Goal: Contribute content: Contribute content

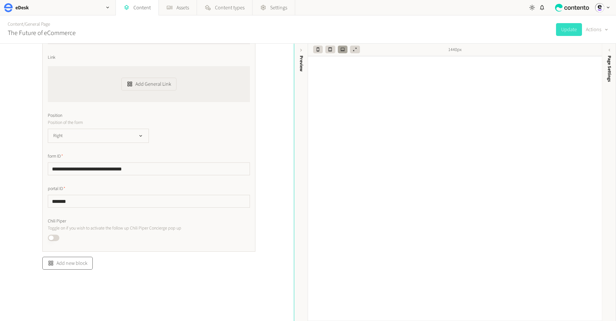
scroll to position [276, 0]
click at [66, 267] on button "Add new block" at bounding box center [67, 263] width 50 height 13
type input "***"
click at [63, 247] on ul "Full Width Image" at bounding box center [78, 248] width 71 height 12
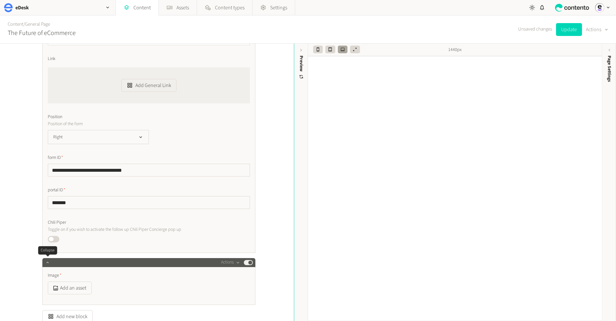
click at [50, 265] on div at bounding box center [48, 262] width 8 height 9
click at [47, 261] on icon "button" at bounding box center [47, 262] width 4 height 4
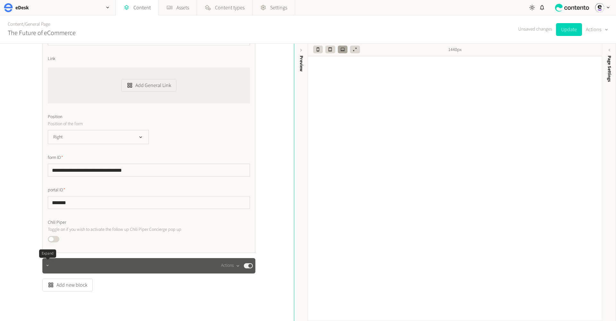
click at [47, 261] on button "button" at bounding box center [48, 265] width 8 height 8
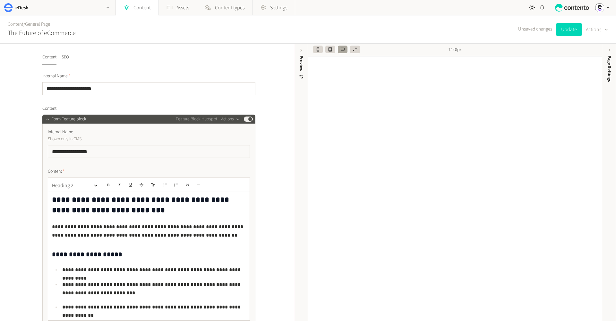
scroll to position [0, 0]
click at [48, 119] on icon "button" at bounding box center [47, 119] width 4 height 4
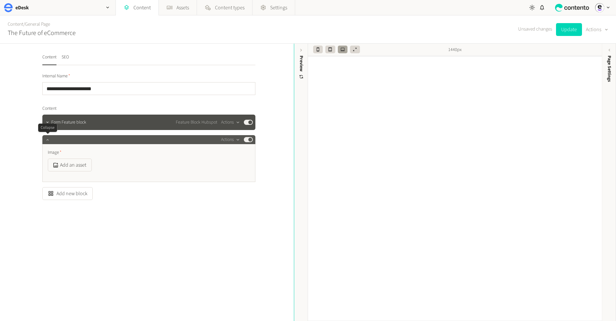
click at [47, 139] on icon "button" at bounding box center [47, 139] width 2 height 1
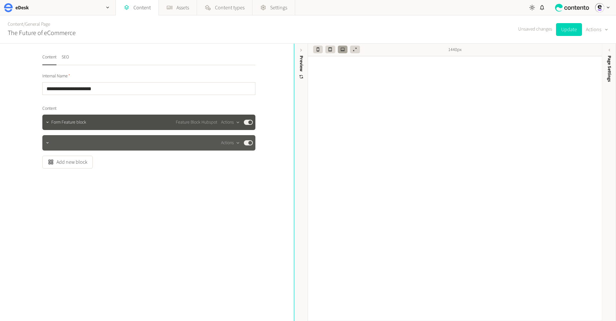
scroll to position [0, 0]
click at [47, 143] on icon "button" at bounding box center [47, 143] width 4 height 4
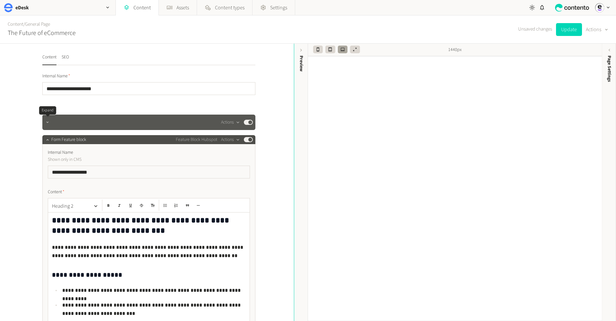
click at [49, 121] on icon "button" at bounding box center [47, 122] width 4 height 4
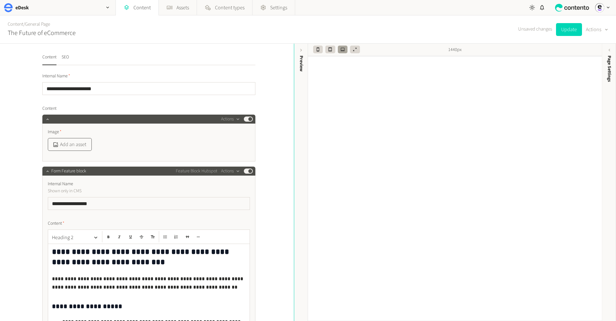
click at [73, 145] on button "Add an asset" at bounding box center [70, 144] width 44 height 13
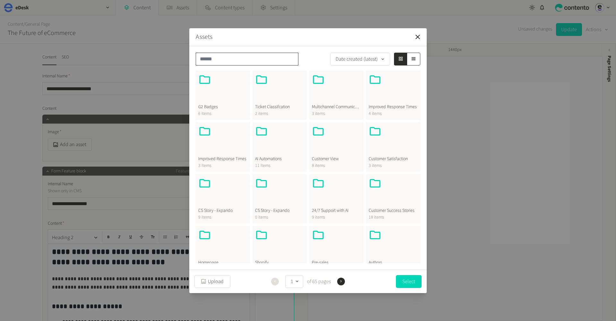
click at [245, 59] on input "text" at bounding box center [247, 59] width 103 height 13
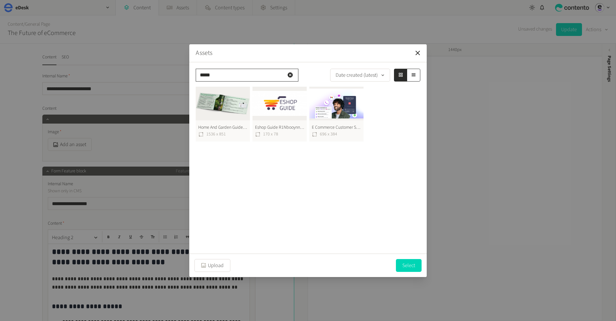
type input "*****"
click at [236, 100] on button "Home And Garden Guide For Ecommerce Sellers 1536X851 1536 x 851" at bounding box center [223, 114] width 54 height 55
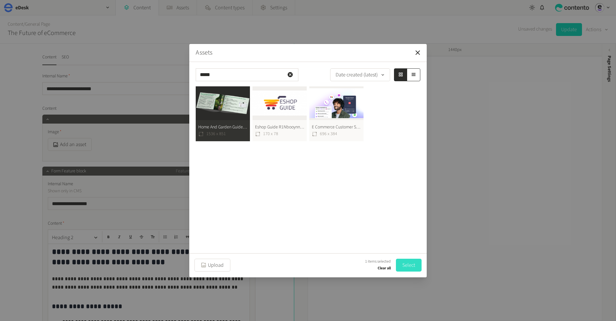
click at [404, 264] on button "Select" at bounding box center [409, 265] width 26 height 13
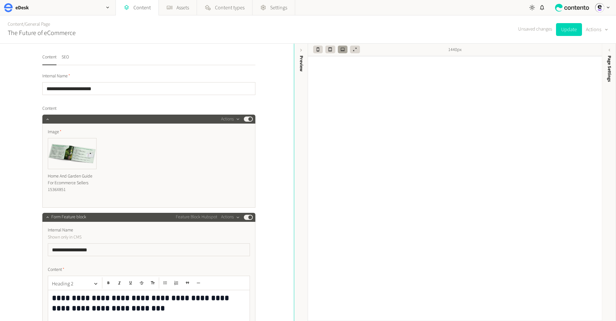
scroll to position [0, 0]
click at [89, 141] on img at bounding box center [72, 153] width 48 height 30
click at [94, 140] on icon "button" at bounding box center [95, 139] width 4 height 4
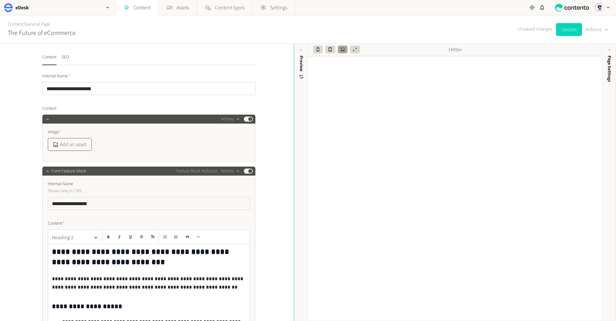
click at [60, 142] on button "Add an asset" at bounding box center [70, 144] width 44 height 13
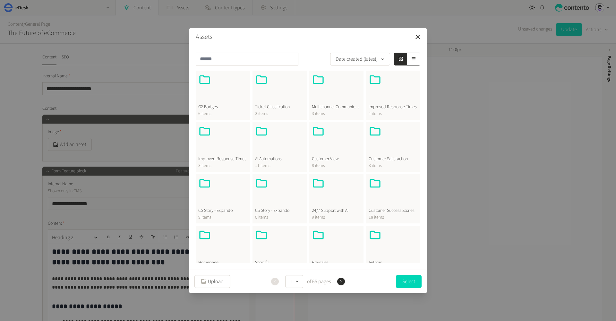
click at [338, 100] on div at bounding box center [336, 88] width 49 height 31
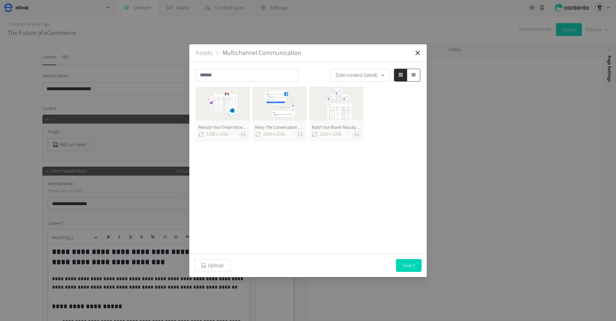
click at [203, 54] on button "Assets" at bounding box center [204, 53] width 17 height 10
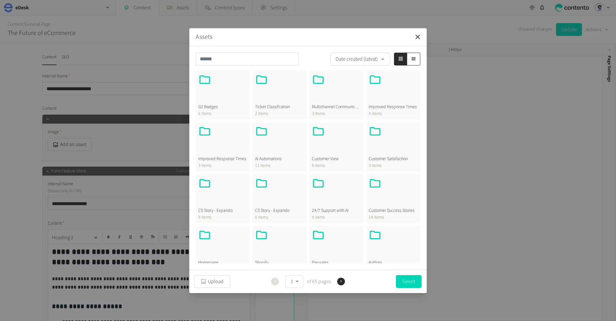
click at [397, 107] on span "Improved Response Times" at bounding box center [393, 107] width 49 height 7
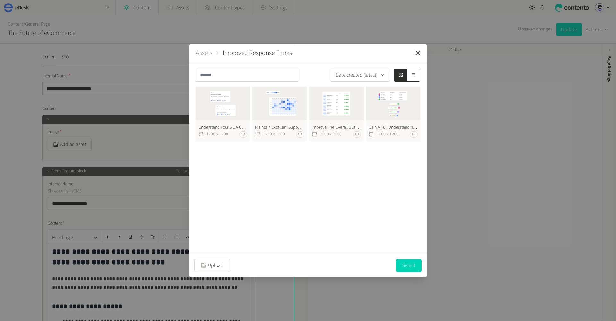
click at [204, 54] on button "Assets" at bounding box center [204, 53] width 17 height 10
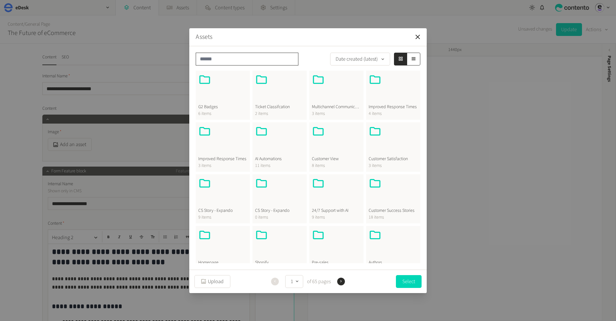
click at [239, 60] on input "text" at bounding box center [247, 59] width 103 height 13
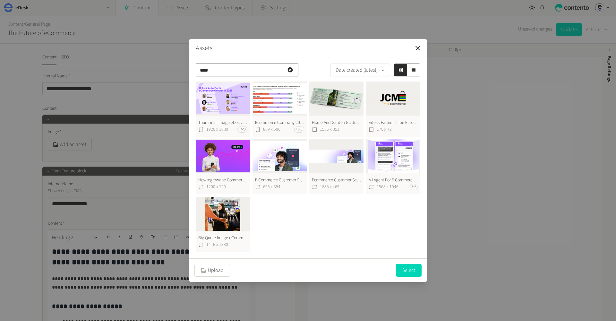
type input "****"
click at [330, 160] on button "Ecommerce Customer Service 1885 x 469" at bounding box center [336, 166] width 54 height 55
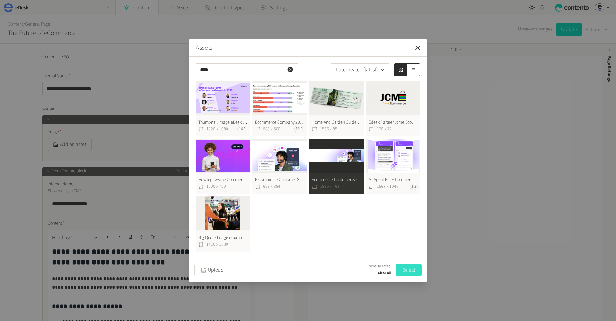
click at [407, 271] on button "Select" at bounding box center [409, 270] width 26 height 13
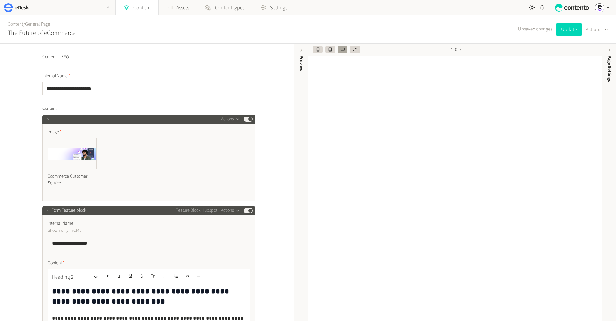
click at [97, 136] on div "Image Ecommerce Customer Service" at bounding box center [149, 160] width 202 height 62
click at [94, 139] on icon "button" at bounding box center [95, 139] width 4 height 4
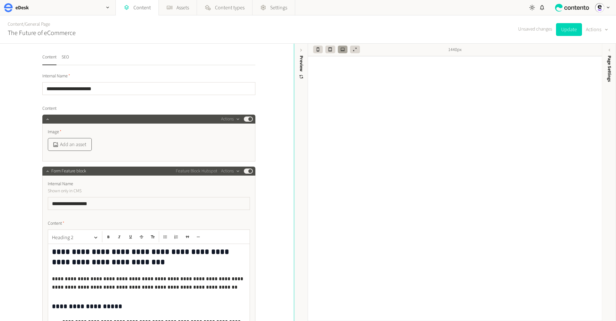
click at [75, 144] on button "Add an asset" at bounding box center [70, 144] width 44 height 13
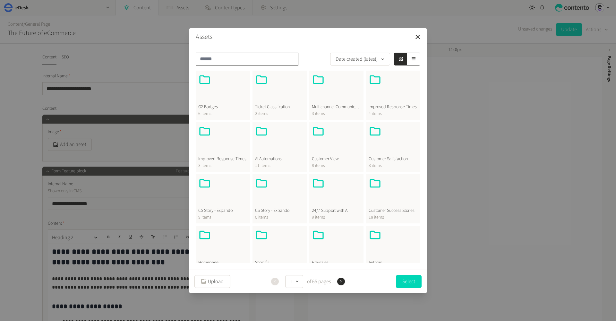
click at [250, 60] on input "text" at bounding box center [247, 59] width 103 height 13
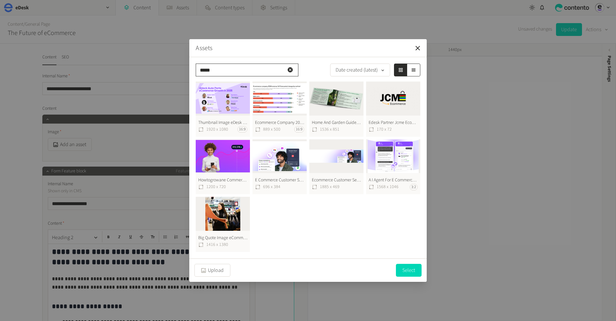
type input "*****"
click at [277, 149] on button "E Commerce Customer Service Ultimate Guide 2022 Mobile 696 x 384" at bounding box center [280, 166] width 54 height 55
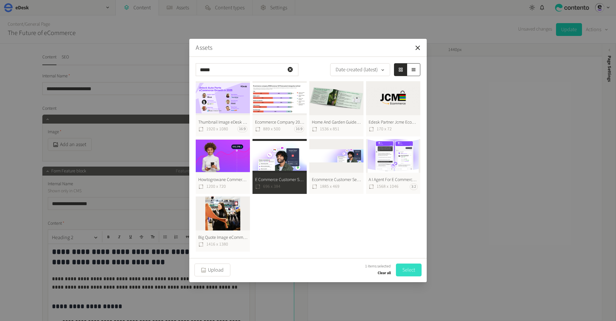
click at [403, 270] on button "Select" at bounding box center [409, 270] width 26 height 13
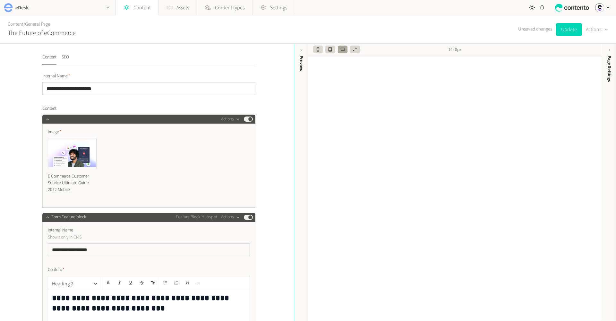
click at [109, 9] on icon "button" at bounding box center [107, 7] width 5 height 5
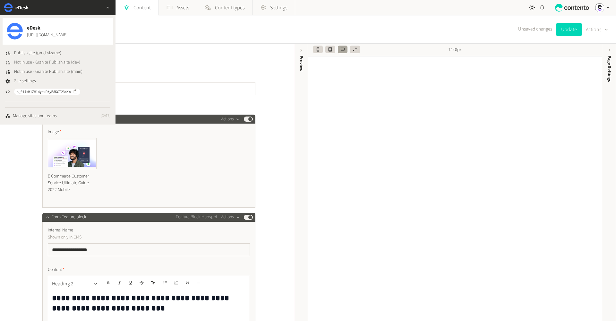
click at [9, 64] on icon "button" at bounding box center [7, 62] width 5 height 5
click at [572, 33] on button "Update" at bounding box center [569, 29] width 26 height 13
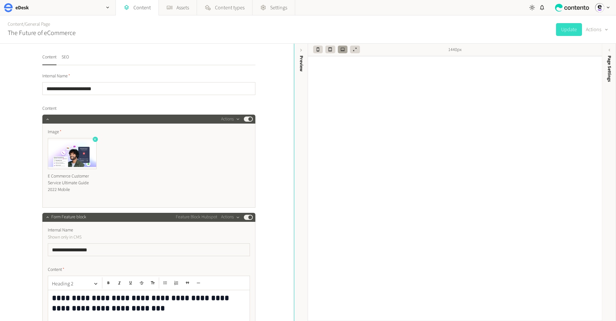
click at [93, 141] on icon "button" at bounding box center [95, 139] width 4 height 4
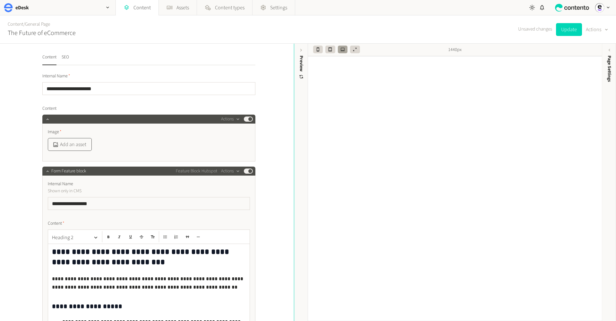
click at [78, 146] on button "Add an asset" at bounding box center [70, 144] width 44 height 13
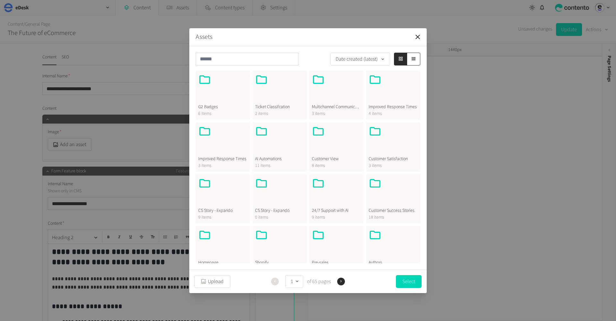
click at [396, 144] on div at bounding box center [393, 140] width 49 height 31
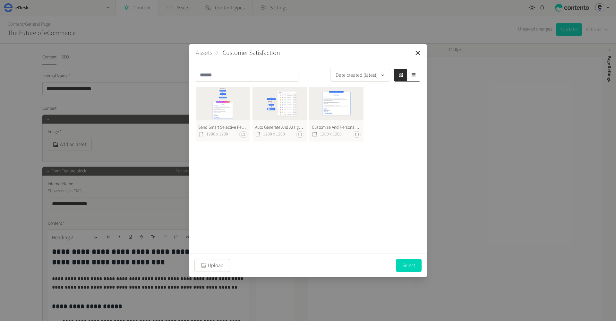
click at [207, 53] on button "Assets" at bounding box center [204, 53] width 17 height 10
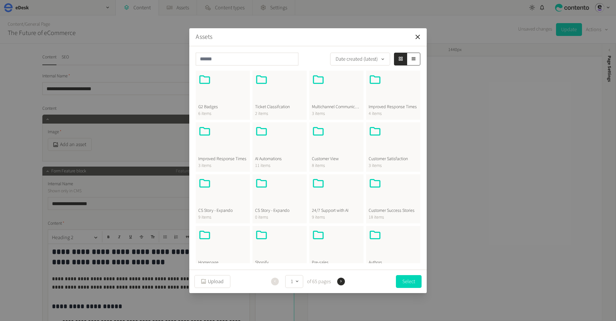
click at [216, 195] on div at bounding box center [222, 192] width 49 height 31
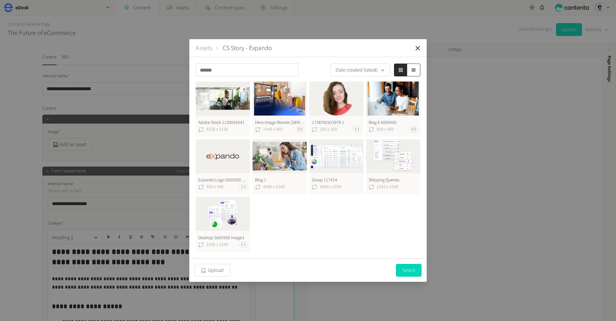
click at [207, 49] on button "Assets" at bounding box center [204, 48] width 17 height 10
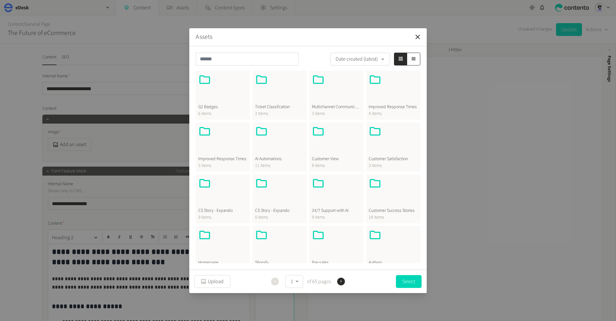
click at [387, 201] on div at bounding box center [393, 192] width 49 height 31
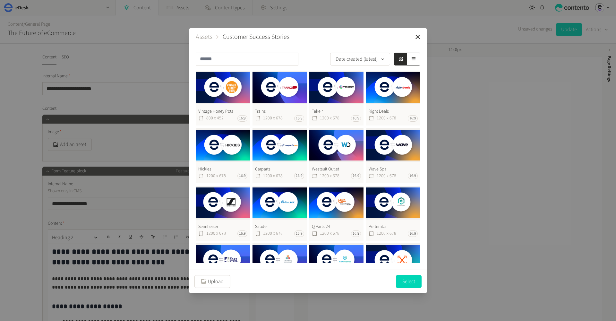
click at [212, 37] on button "Assets" at bounding box center [204, 37] width 17 height 10
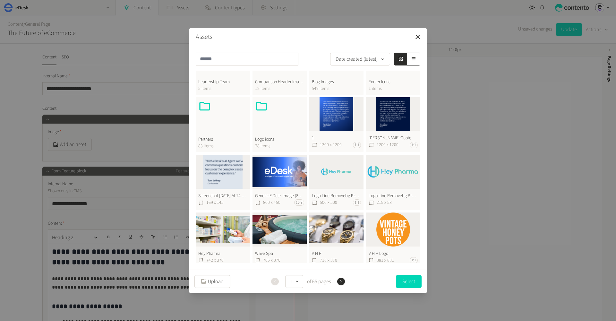
scroll to position [187, 0]
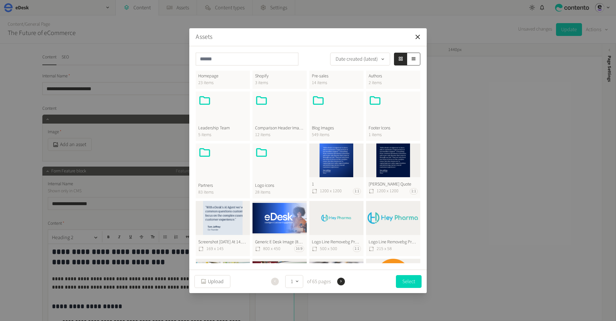
click at [286, 120] on div at bounding box center [279, 109] width 49 height 31
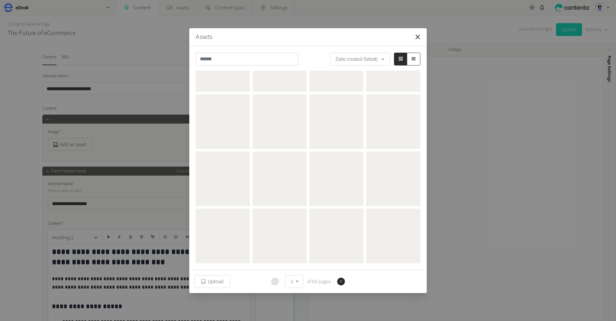
scroll to position [0, 0]
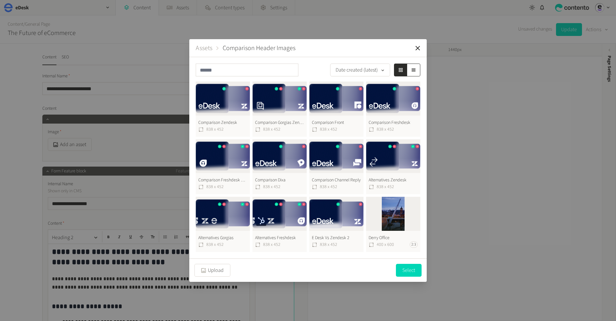
click at [206, 48] on button "Assets" at bounding box center [204, 48] width 17 height 10
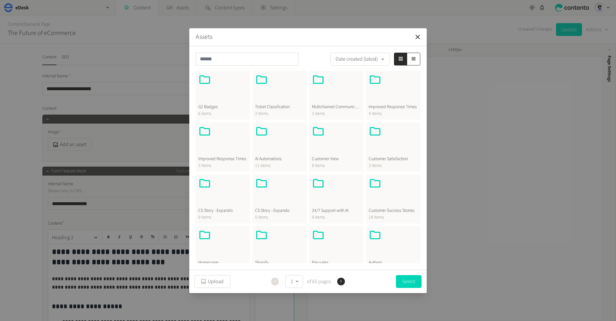
click at [228, 146] on div at bounding box center [222, 140] width 49 height 31
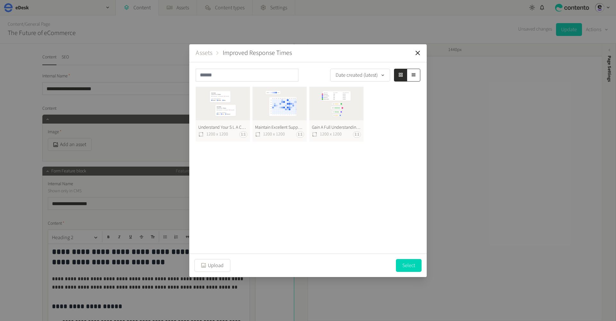
click at [207, 53] on button "Assets" at bounding box center [204, 53] width 17 height 10
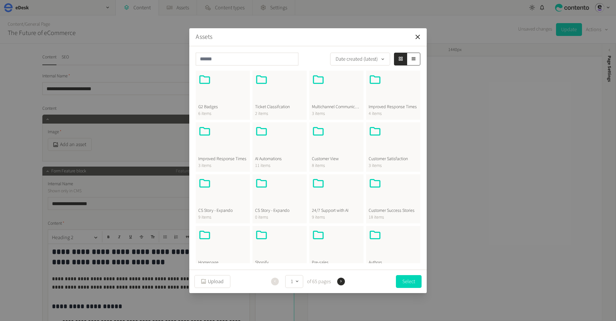
click at [395, 147] on div at bounding box center [393, 140] width 49 height 31
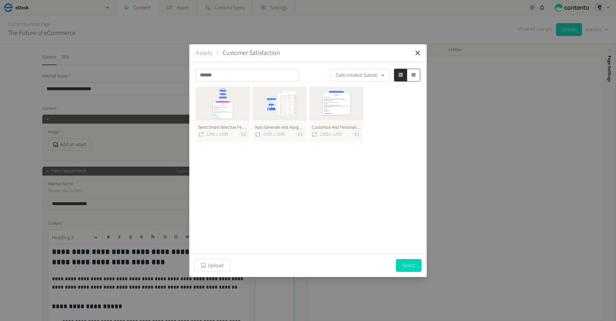
click at [207, 52] on button "Assets" at bounding box center [204, 53] width 17 height 10
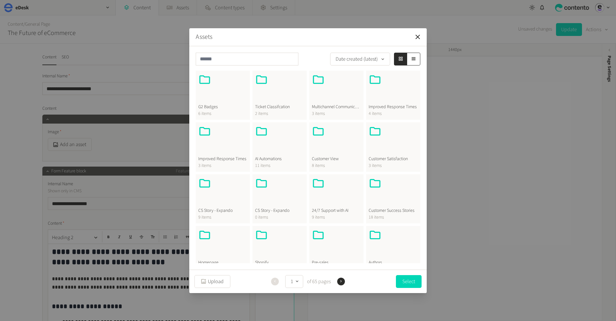
click at [332, 159] on span "Customer View" at bounding box center [336, 159] width 49 height 7
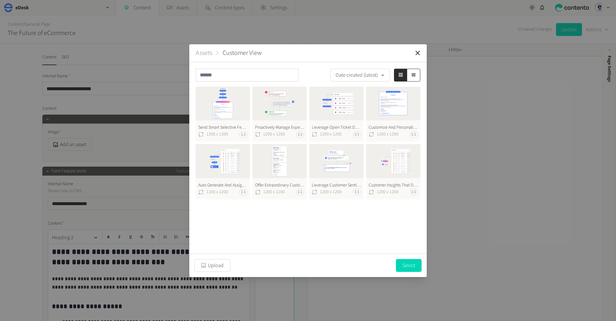
click at [208, 52] on button "Assets" at bounding box center [204, 53] width 17 height 10
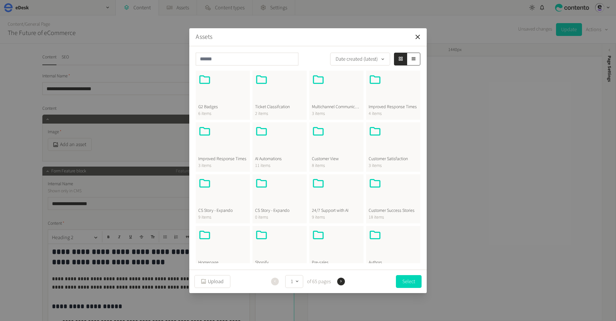
click at [286, 153] on div at bounding box center [279, 140] width 49 height 31
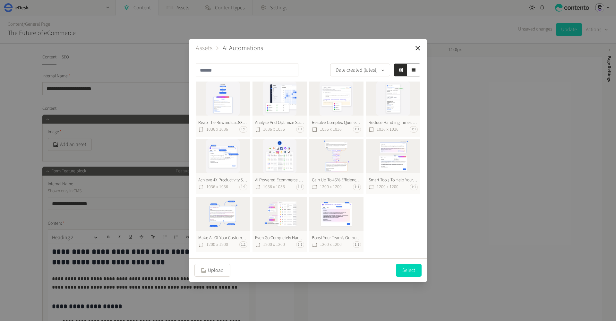
click at [204, 49] on button "Assets" at bounding box center [204, 48] width 17 height 10
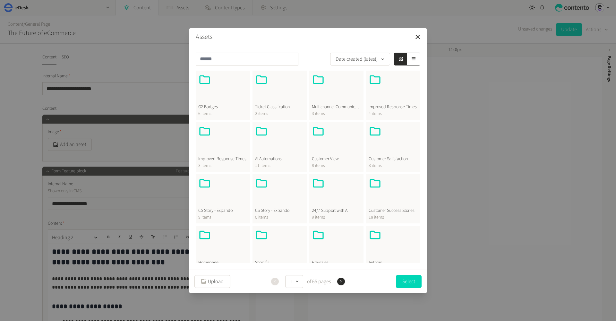
click at [342, 107] on span "Multichannel Communication" at bounding box center [336, 107] width 49 height 7
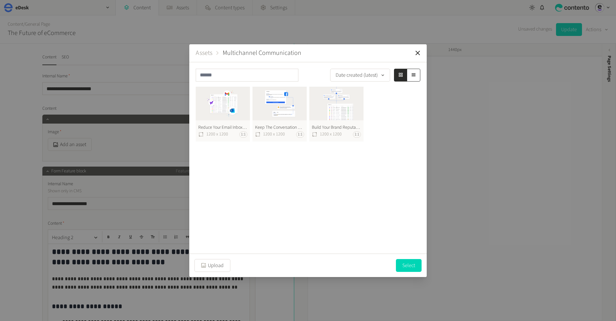
click at [208, 55] on button "Assets" at bounding box center [204, 53] width 17 height 10
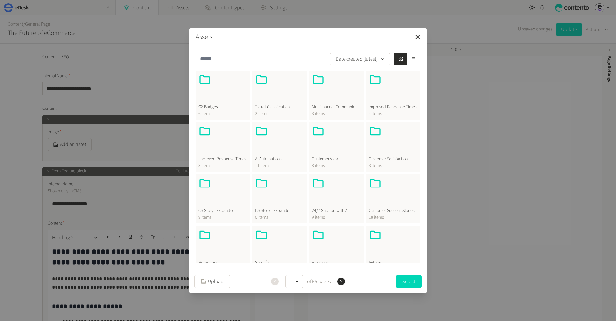
click at [342, 283] on icon "button" at bounding box center [341, 281] width 4 height 4
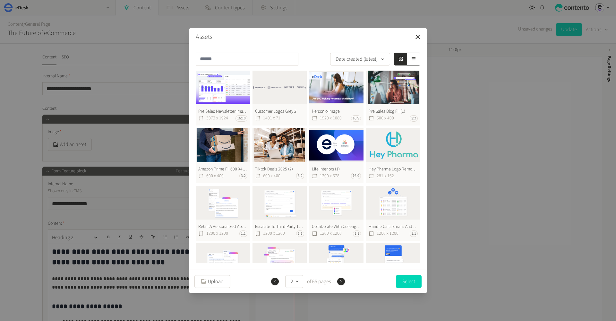
click at [386, 92] on button "Pre Sales Blog F I (1) 600 x 400 3:2" at bounding box center [393, 98] width 54 height 55
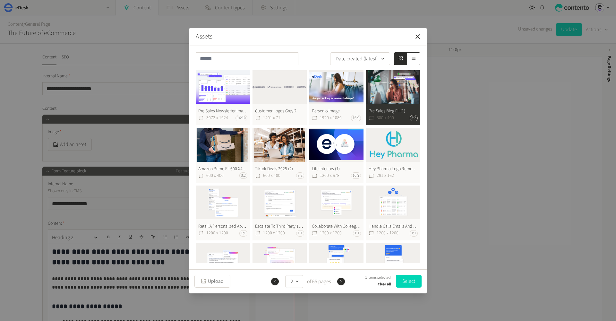
click at [342, 282] on icon "button" at bounding box center [341, 281] width 4 height 4
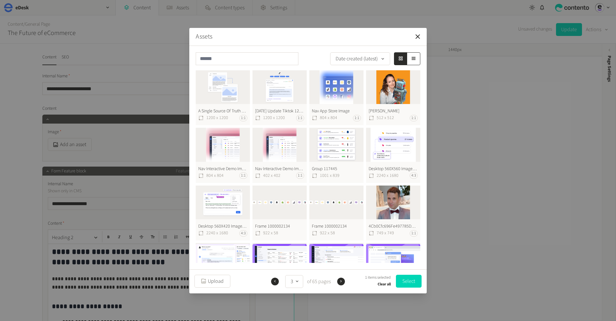
click at [273, 283] on icon "button" at bounding box center [275, 281] width 4 height 4
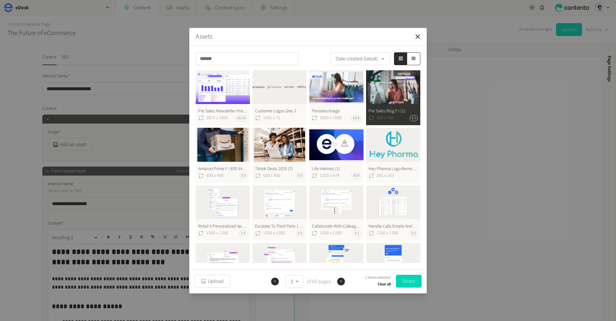
click at [391, 101] on button "Pre Sales Blog F I (1) 600 x 400 3:2" at bounding box center [393, 97] width 54 height 55
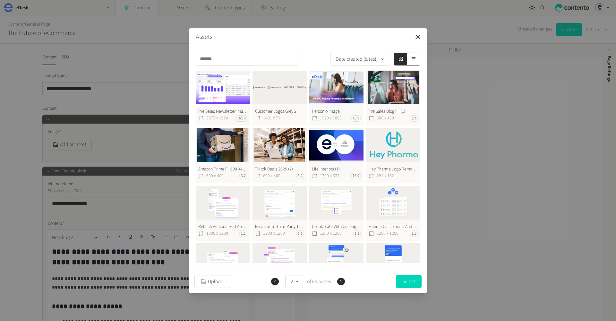
click at [391, 101] on button "Pre Sales Blog F I (1) 600 x 400 3:2" at bounding box center [393, 98] width 54 height 55
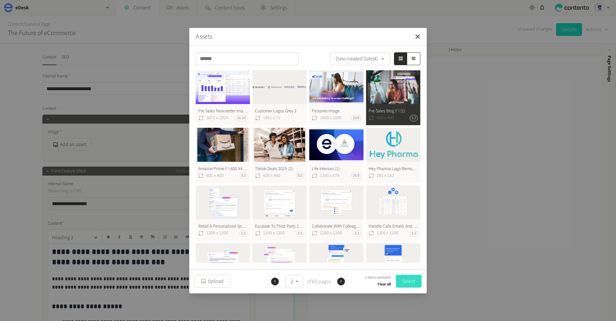
click at [406, 278] on button "Select" at bounding box center [409, 281] width 26 height 13
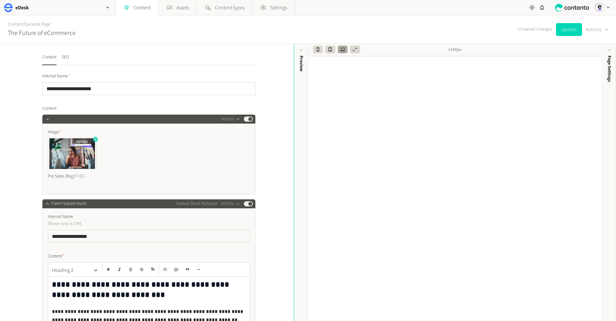
click at [96, 139] on icon "button" at bounding box center [95, 139] width 4 height 4
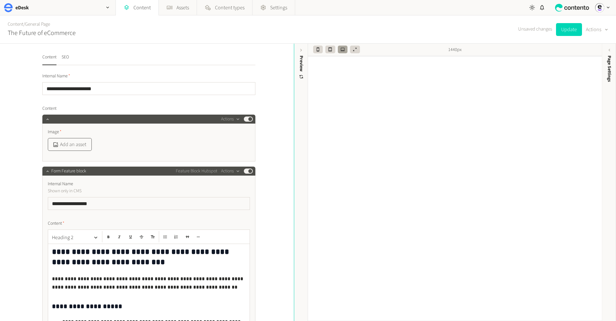
click at [84, 144] on button "Add an asset" at bounding box center [70, 144] width 44 height 13
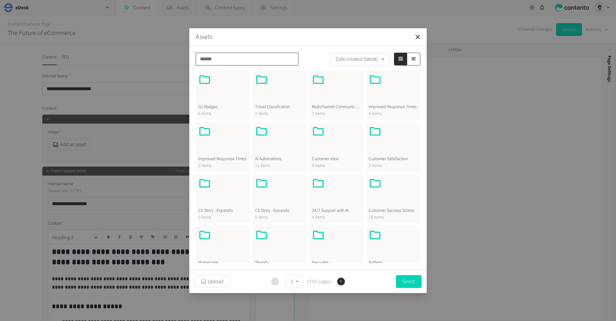
click at [251, 59] on input "text" at bounding box center [247, 59] width 103 height 13
click at [344, 281] on button "Next" at bounding box center [341, 282] width 8 height 8
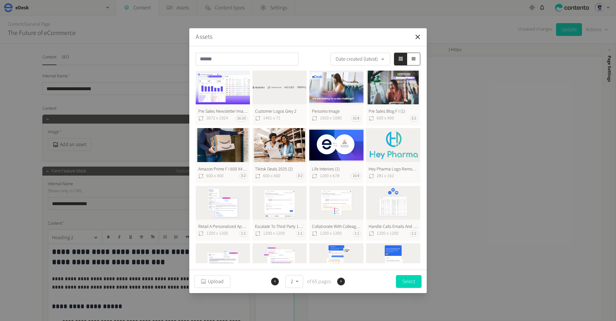
click at [344, 281] on button "Next" at bounding box center [341, 282] width 8 height 8
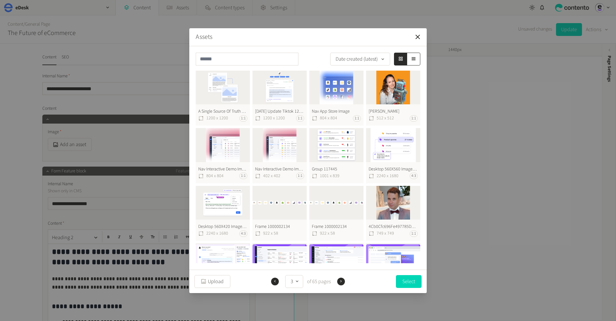
click at [344, 281] on button "Next" at bounding box center [341, 282] width 8 height 8
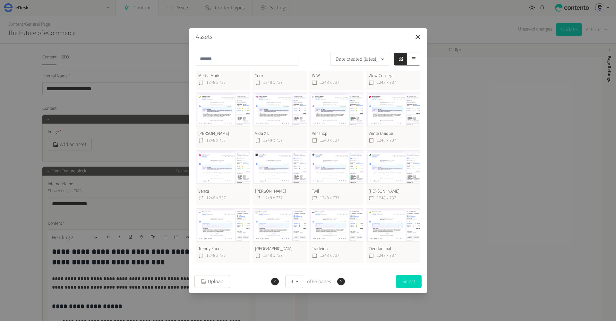
scroll to position [151, 0]
click at [343, 281] on icon "button" at bounding box center [341, 281] width 4 height 4
click at [342, 281] on icon "button" at bounding box center [341, 281] width 4 height 4
click at [344, 283] on button "Next" at bounding box center [341, 282] width 8 height 8
click at [340, 284] on button "Next" at bounding box center [341, 282] width 8 height 8
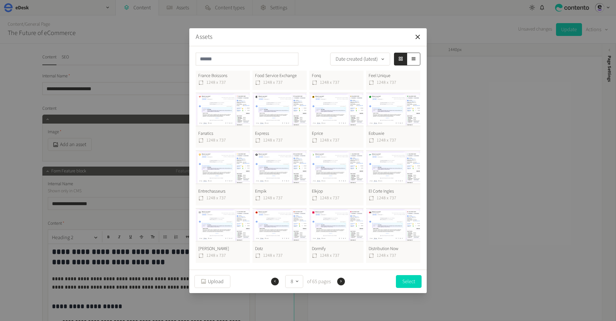
click at [343, 284] on button "Next" at bounding box center [341, 282] width 8 height 8
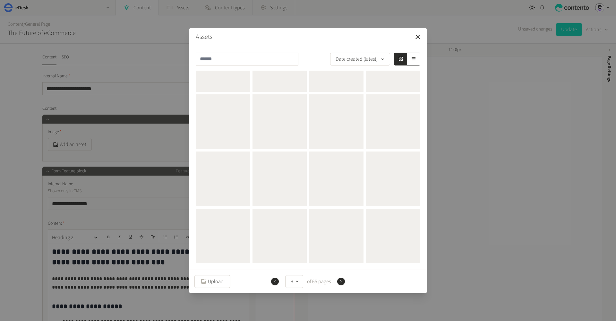
scroll to position [0, 0]
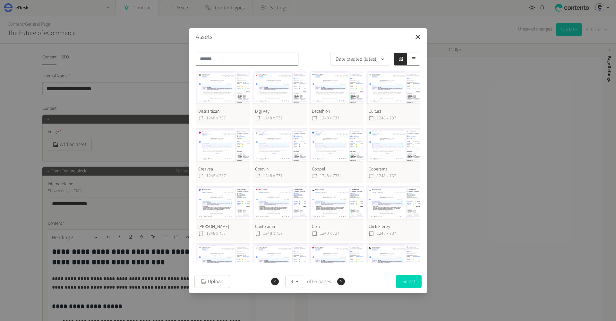
click at [248, 56] on input "text" at bounding box center [247, 59] width 103 height 13
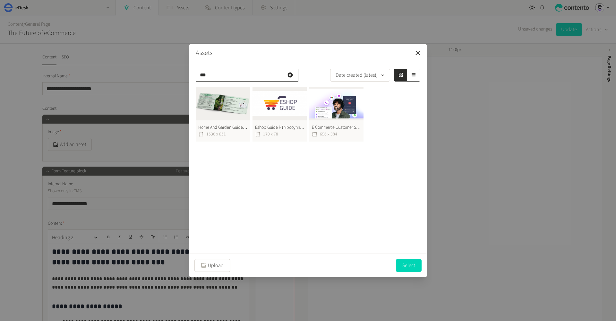
type input "***"
click at [217, 109] on button "Home And Garden Guide For Ecommerce Sellers 1536X851 1536 x 851" at bounding box center [223, 114] width 54 height 55
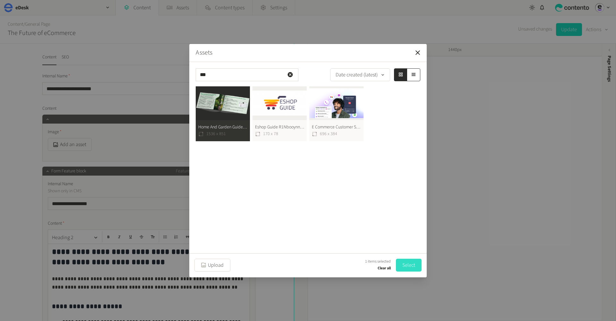
click at [413, 271] on button "Select" at bounding box center [409, 265] width 26 height 13
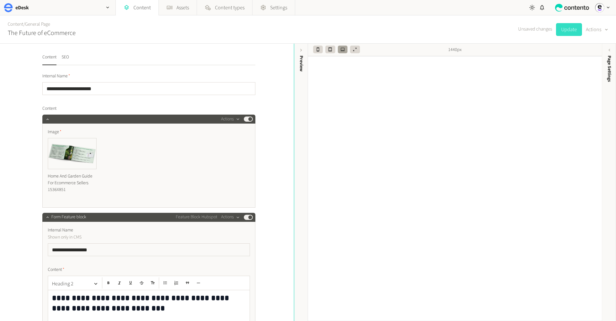
click at [568, 31] on button "Update" at bounding box center [569, 29] width 26 height 13
click at [236, 119] on icon "button" at bounding box center [237, 119] width 5 height 5
click at [233, 169] on button "Delete" at bounding box center [242, 169] width 42 height 12
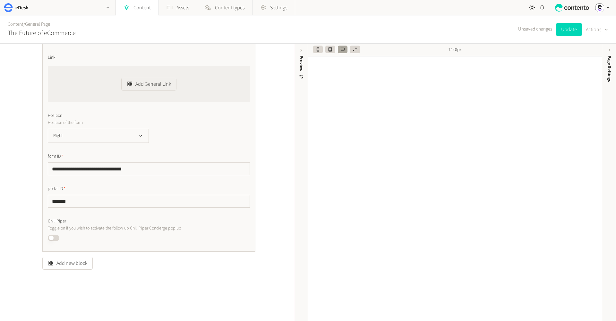
scroll to position [276, 0]
click at [75, 261] on button "Add new block" at bounding box center [67, 263] width 50 height 13
click at [283, 195] on div "**********" at bounding box center [147, 182] width 294 height 277
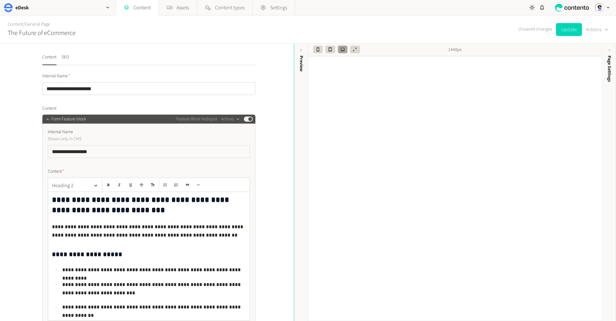
scroll to position [0, 0]
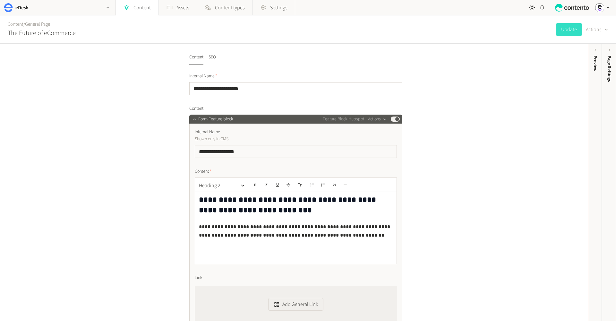
click at [295, 121] on div "Form Feature block Feature Block Hubspot Actions Published" at bounding box center [299, 119] width 202 height 8
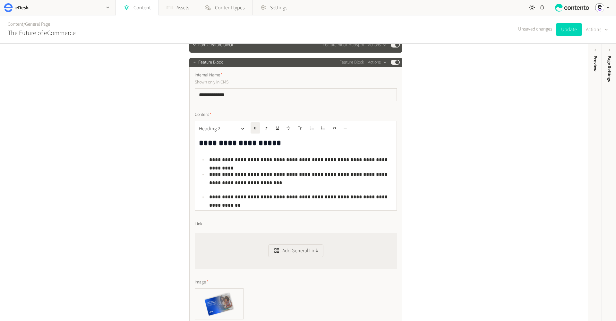
scroll to position [53, 0]
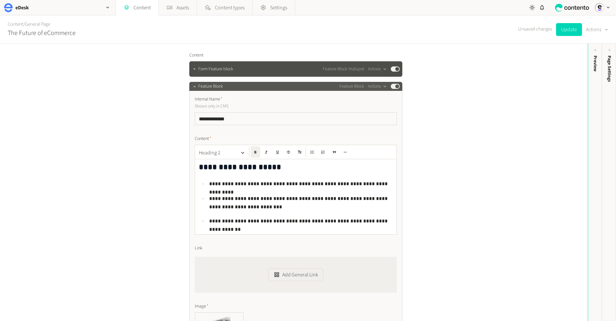
click at [312, 86] on div "Feature Block Feature Block Actions Published" at bounding box center [299, 86] width 202 height 8
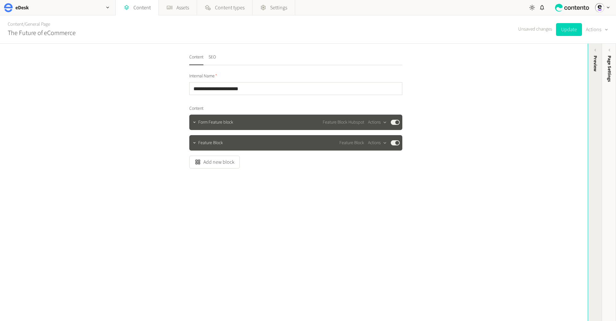
click at [596, 64] on div "Preview" at bounding box center [595, 64] width 7 height 16
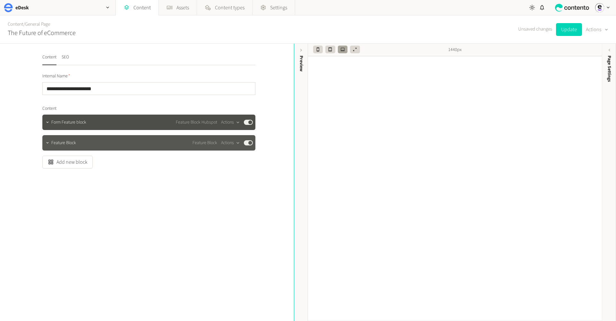
click at [115, 143] on div "Feature Block Feature Block Actions Published" at bounding box center [152, 143] width 202 height 8
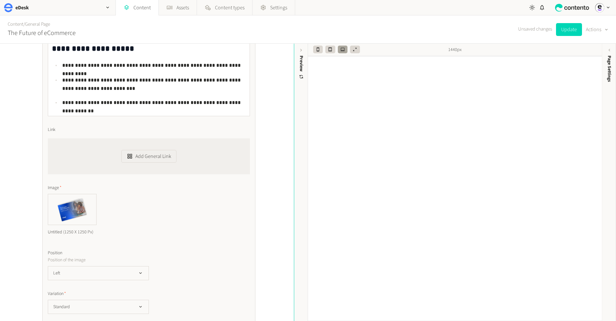
scroll to position [238, 0]
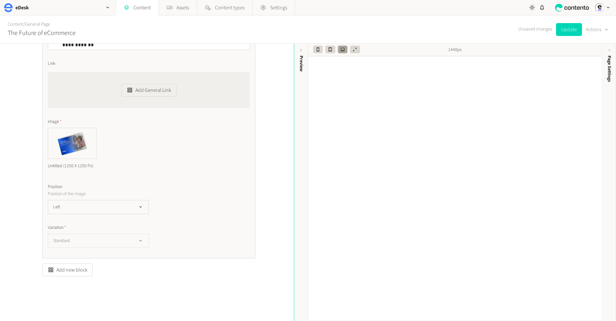
click at [131, 242] on button "Standard" at bounding box center [98, 241] width 101 height 14
click at [122, 262] on li "Dark" at bounding box center [98, 267] width 100 height 13
click at [126, 236] on button "Dark" at bounding box center [98, 241] width 101 height 14
click at [115, 255] on li "Standard" at bounding box center [98, 254] width 100 height 13
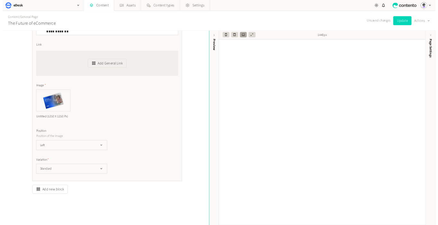
scroll to position [0, 0]
